Goal: Task Accomplishment & Management: Manage account settings

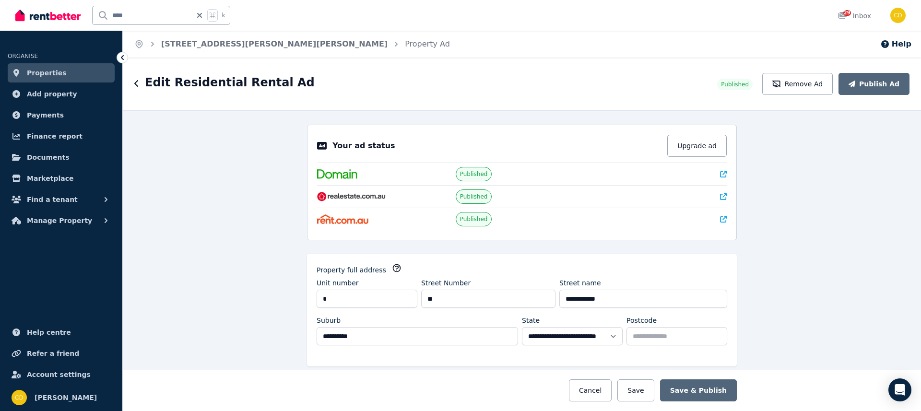
select select "***"
select select "**********"
drag, startPoint x: 0, startPoint y: 0, endPoint x: 66, endPoint y: 11, distance: 67.1
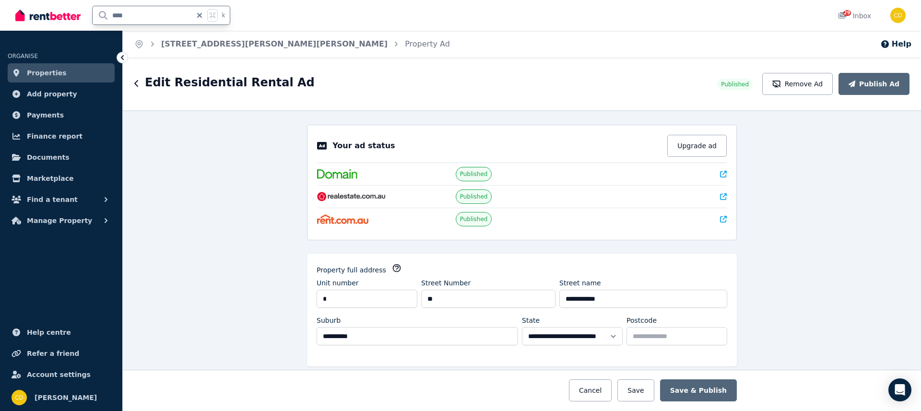
click at [66, 11] on div "**** k" at bounding box center [125, 15] width 220 height 31
type input "******"
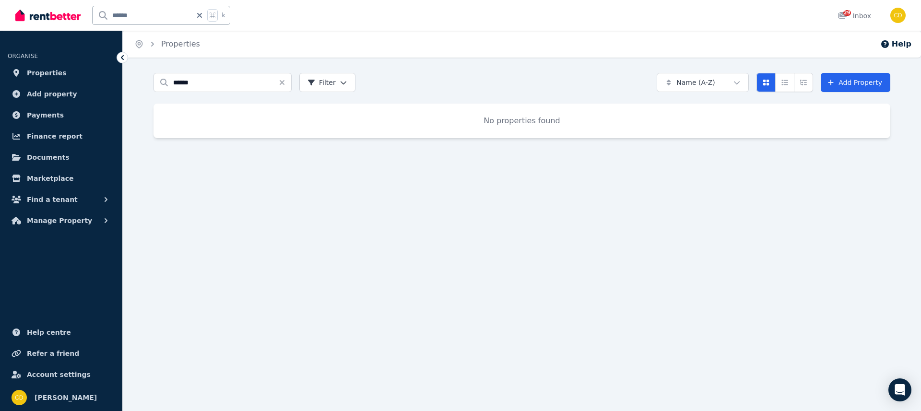
click at [201, 14] on icon at bounding box center [199, 15] width 5 height 5
click at [169, 15] on input "text" at bounding box center [149, 15] width 112 height 18
drag, startPoint x: 166, startPoint y: 14, endPoint x: 13, endPoint y: -12, distance: 155.2
click at [13, 0] on html "Open main menu ***** k 29 Inbox Open user menu ORGANISE Properties Add property…" at bounding box center [460, 205] width 921 height 411
type input "*****"
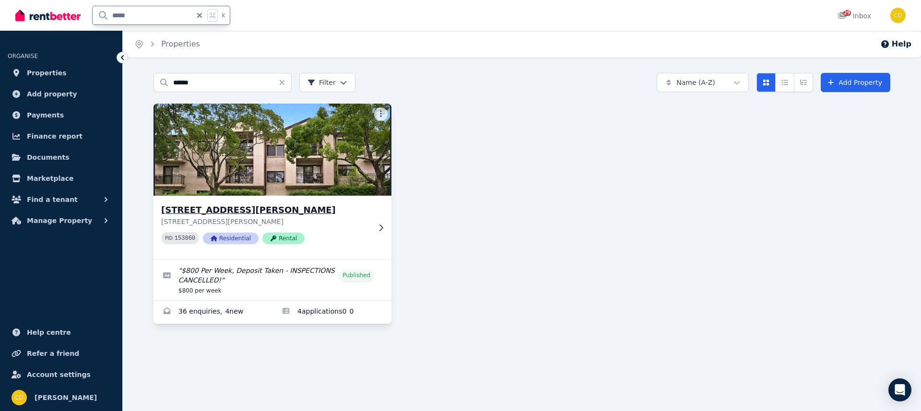
click at [371, 234] on div "[STREET_ADDRESS][PERSON_NAME][PERSON_NAME] 153860 Residential Rental" at bounding box center [272, 228] width 238 height 64
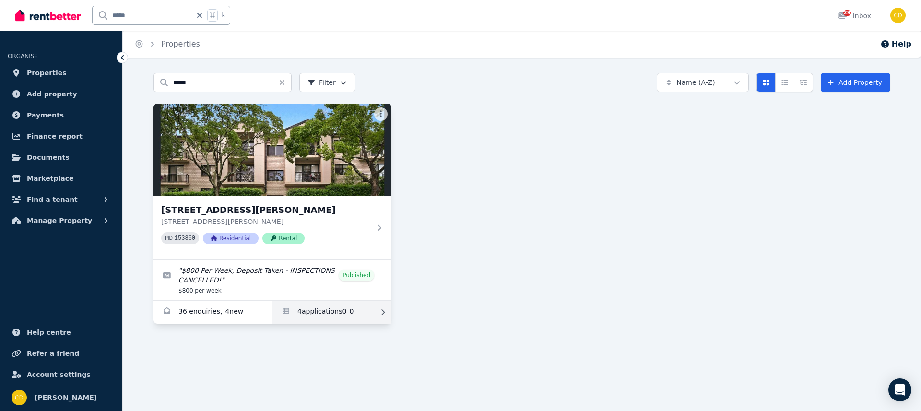
click at [342, 312] on link "Applications for 3/43 Ewart Street, Marrickville" at bounding box center [331, 312] width 119 height 23
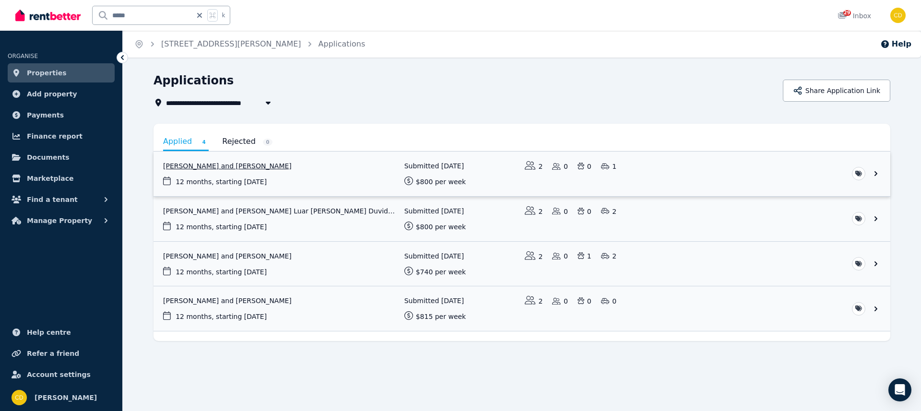
click at [256, 161] on link "View application: Eugenie English and Max Smith" at bounding box center [521, 174] width 736 height 45
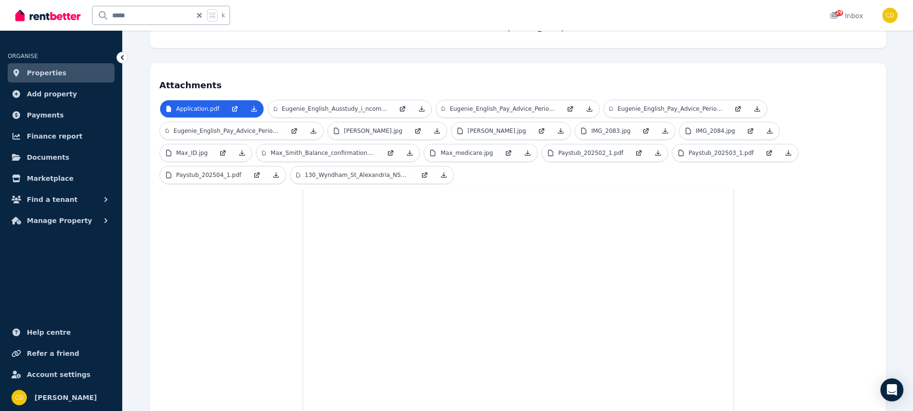
scroll to position [189, 0]
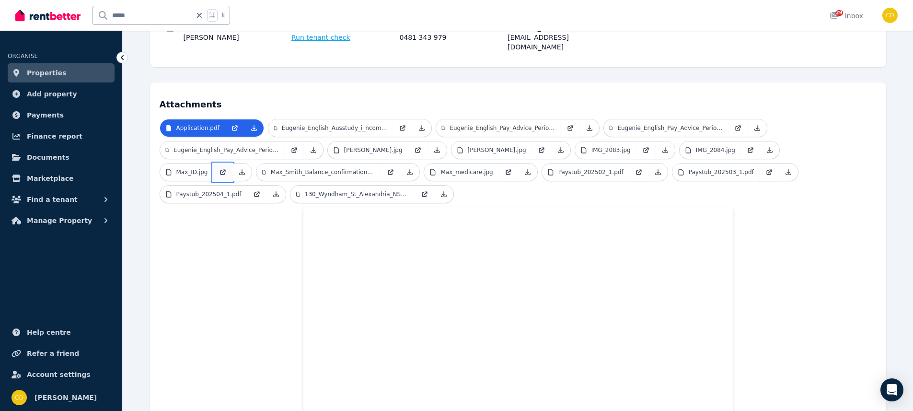
click at [226, 169] on icon at bounding box center [224, 171] width 4 height 4
click at [408, 141] on link at bounding box center [417, 149] width 19 height 17
click at [592, 146] on p "IMG_2083.jpg" at bounding box center [611, 150] width 39 height 8
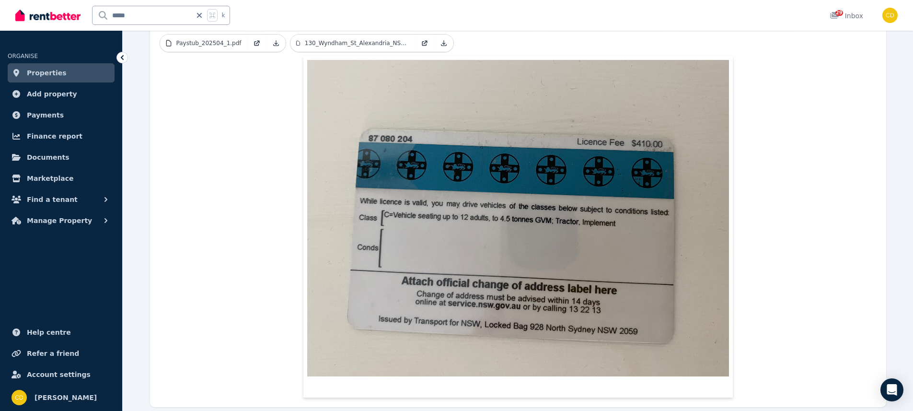
scroll to position [150, 0]
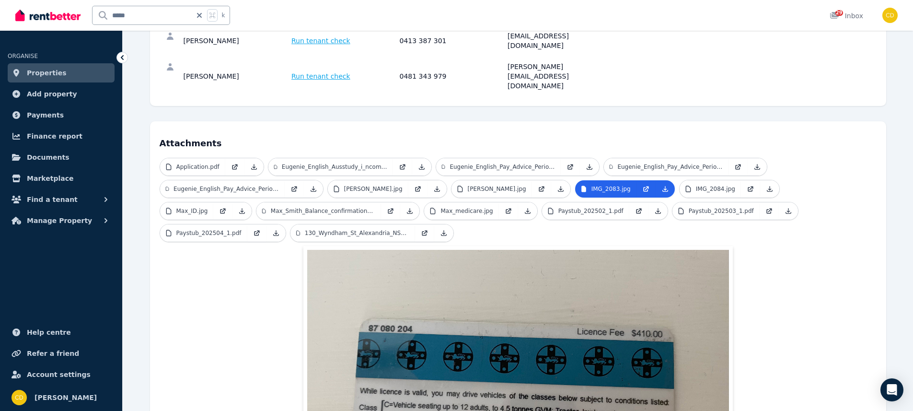
click at [702, 172] on ul "Application.pdf Eugenie_English_Ausstudy_i_ncome statement_August.pdf Eugenie_E…" at bounding box center [518, 202] width 717 height 88
click at [703, 180] on link "IMG_2084.jpg" at bounding box center [710, 188] width 61 height 17
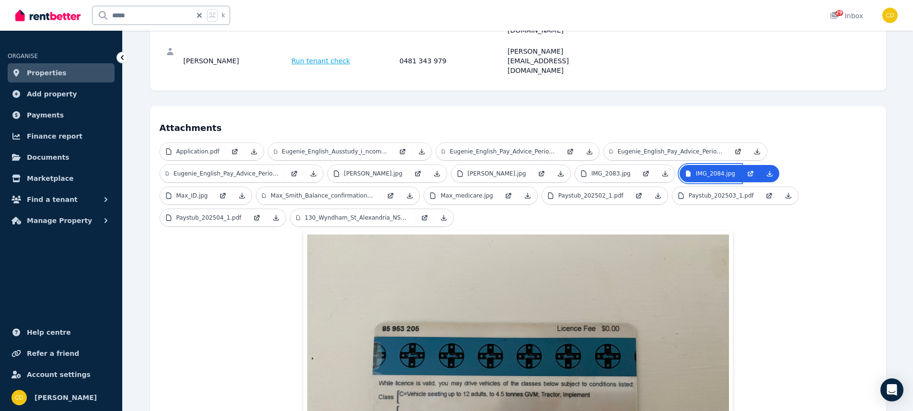
scroll to position [167, 0]
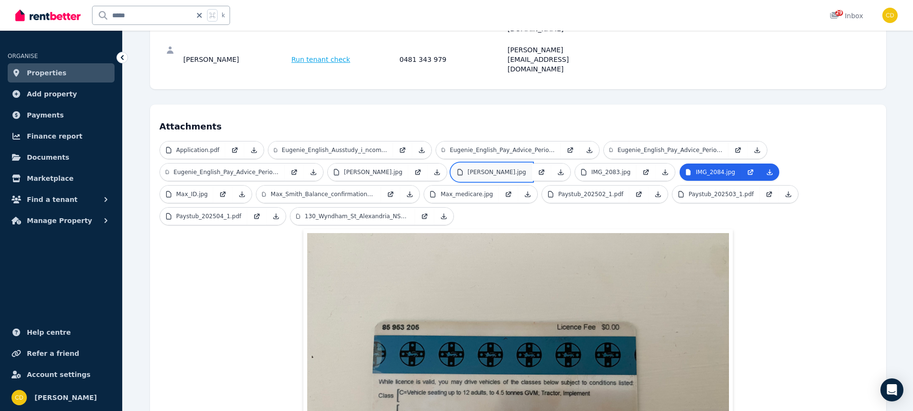
click at [468, 168] on p "[PERSON_NAME].jpg" at bounding box center [497, 172] width 58 height 8
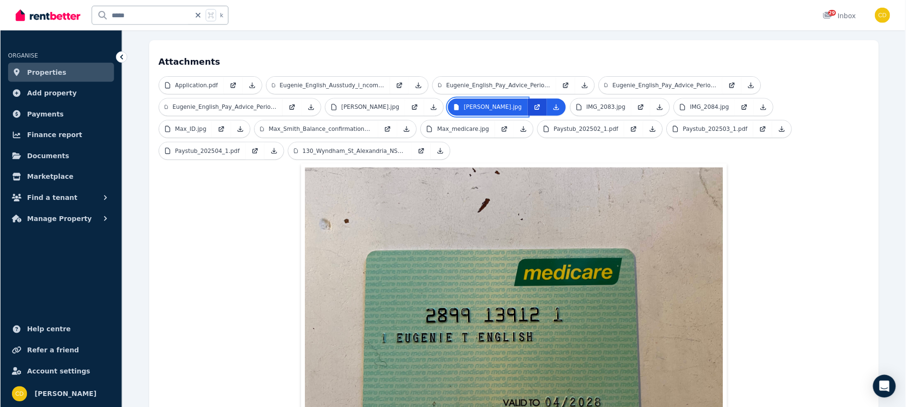
scroll to position [224, 0]
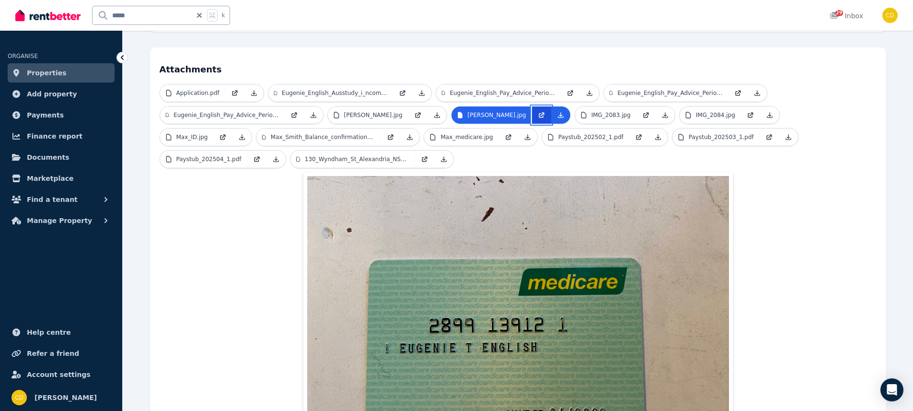
click at [538, 111] on icon at bounding box center [542, 115] width 8 height 8
click at [385, 106] on link "[PERSON_NAME].jpg" at bounding box center [368, 114] width 81 height 17
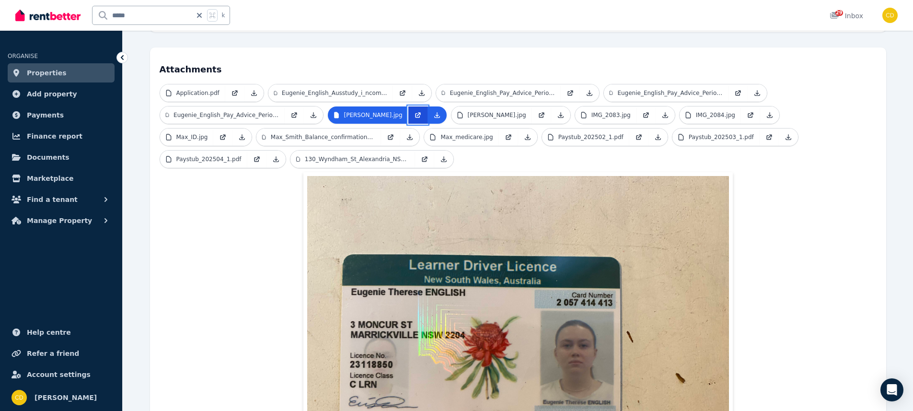
click at [415, 113] on icon at bounding box center [417, 115] width 5 height 5
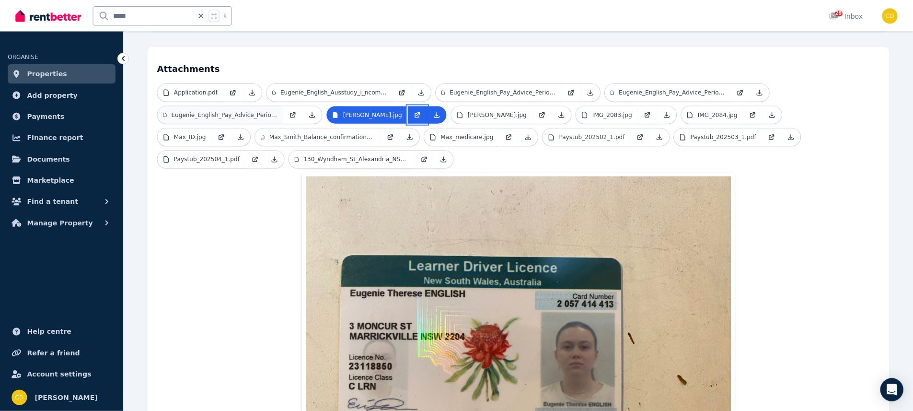
scroll to position [226, 0]
click at [410, 109] on icon at bounding box center [414, 113] width 8 height 8
click at [232, 87] on icon at bounding box center [231, 91] width 8 height 8
click at [229, 127] on link at bounding box center [219, 135] width 19 height 17
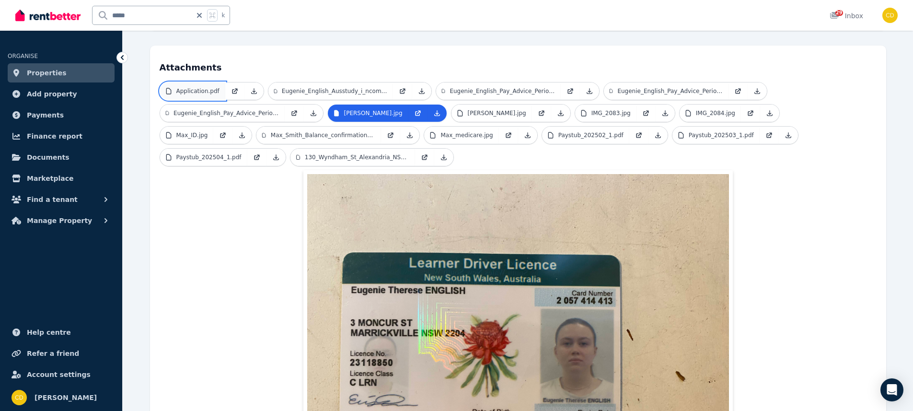
click at [193, 82] on link "Application.pdf" at bounding box center [192, 90] width 65 height 17
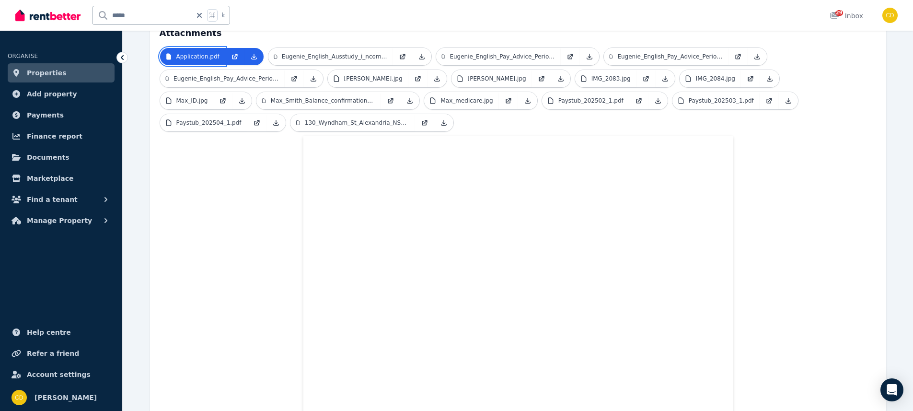
scroll to position [62, 0]
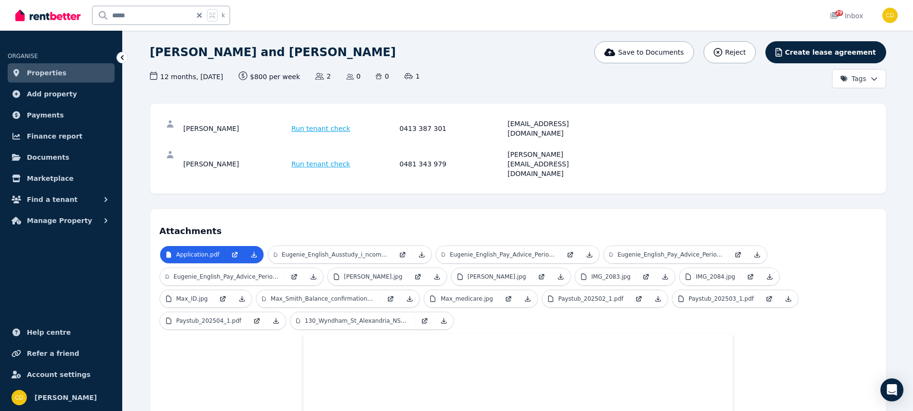
click at [203, 14] on icon at bounding box center [200, 16] width 10 height 8
click at [196, 15] on input "text" at bounding box center [149, 15] width 112 height 18
type input "**********"
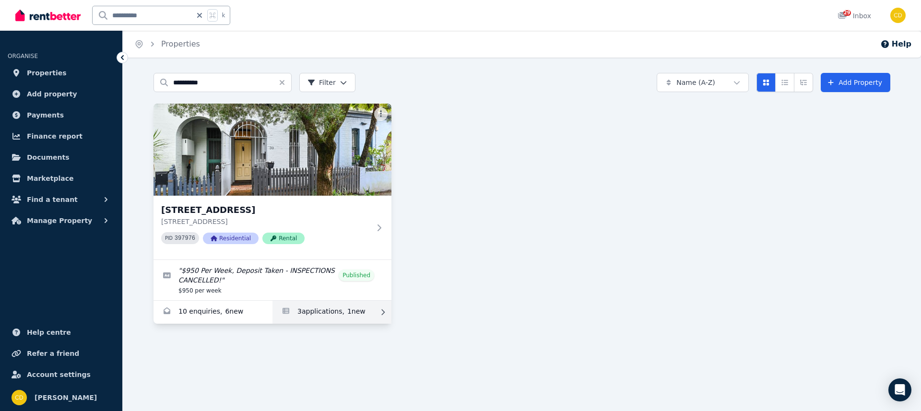
click at [354, 314] on link "Applications for 30 Bishopgate St, Camperdown" at bounding box center [331, 312] width 119 height 23
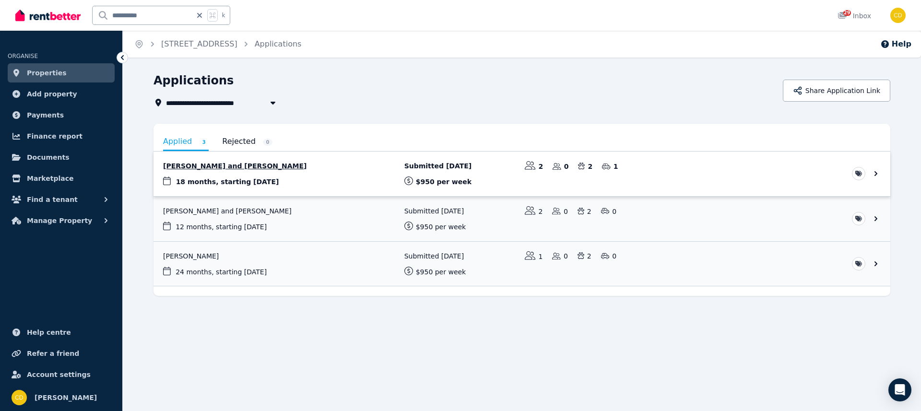
click at [248, 168] on link "View application: Toni Francis and Riley Rolleston" at bounding box center [521, 174] width 736 height 45
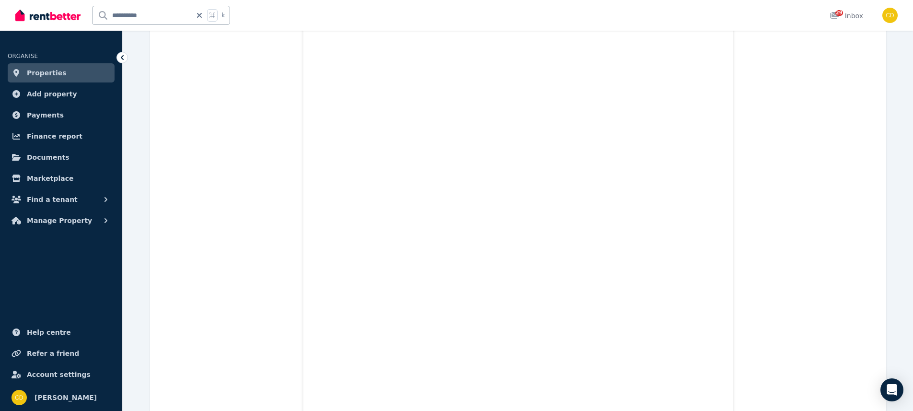
scroll to position [3506, 0]
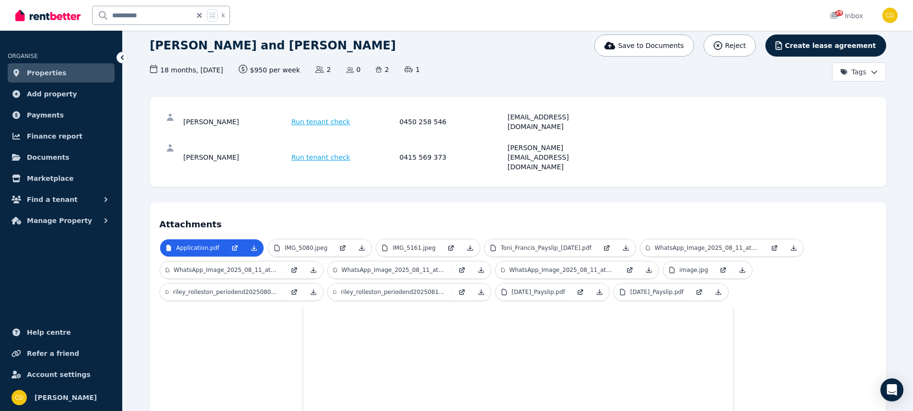
scroll to position [0, 0]
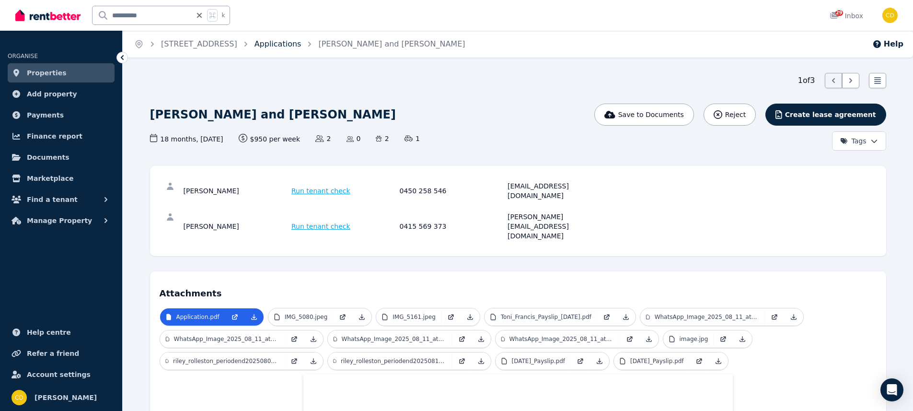
click at [302, 47] on link "Applications" at bounding box center [278, 43] width 47 height 9
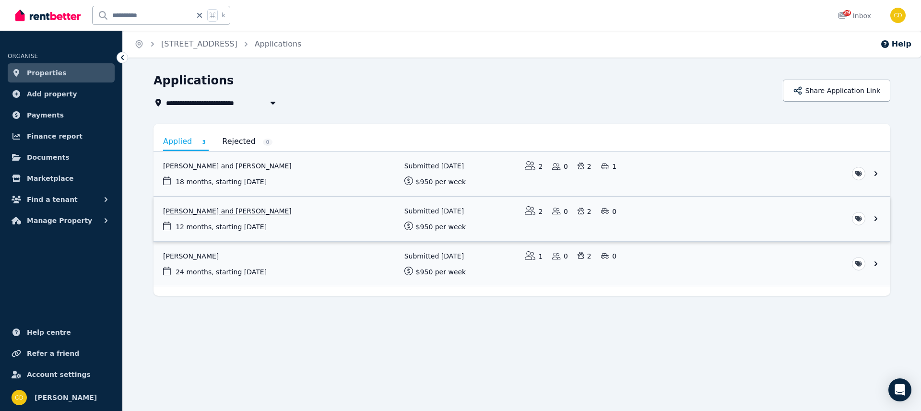
click at [257, 214] on link "View application: Brendan Foster and Kathrine Foster" at bounding box center [521, 219] width 736 height 45
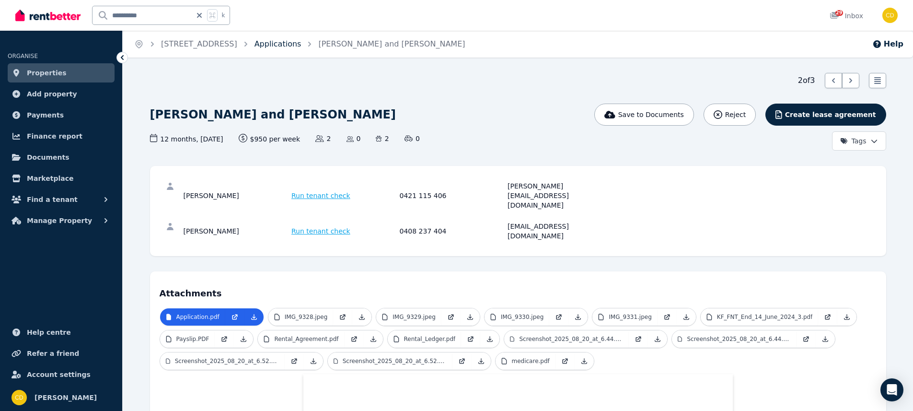
click at [302, 40] on link "Applications" at bounding box center [278, 43] width 47 height 9
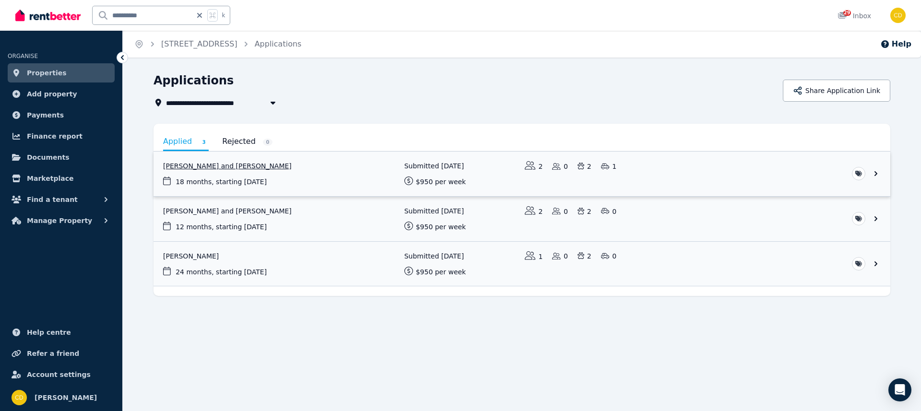
click at [216, 168] on link "View application: Toni Francis and Riley Rolleston" at bounding box center [521, 174] width 736 height 45
